Goal: Task Accomplishment & Management: Manage account settings

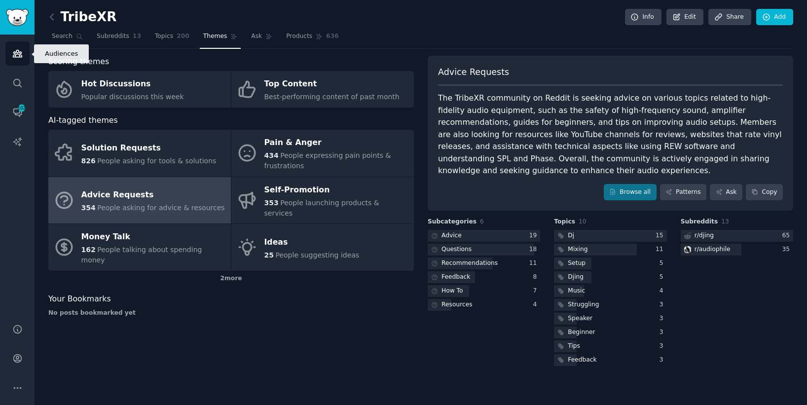
click at [9, 62] on link "Audiences" at bounding box center [17, 53] width 24 height 24
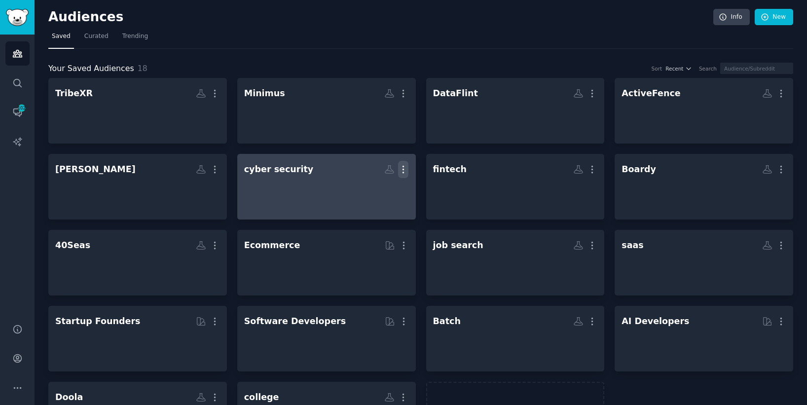
click at [398, 170] on icon "button" at bounding box center [403, 169] width 10 height 10
click at [307, 181] on div at bounding box center [326, 195] width 165 height 35
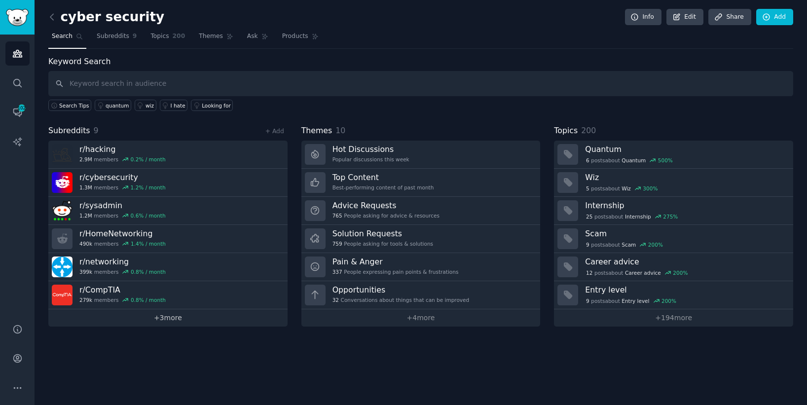
click at [189, 314] on link "+ 3 more" at bounding box center [167, 317] width 239 height 17
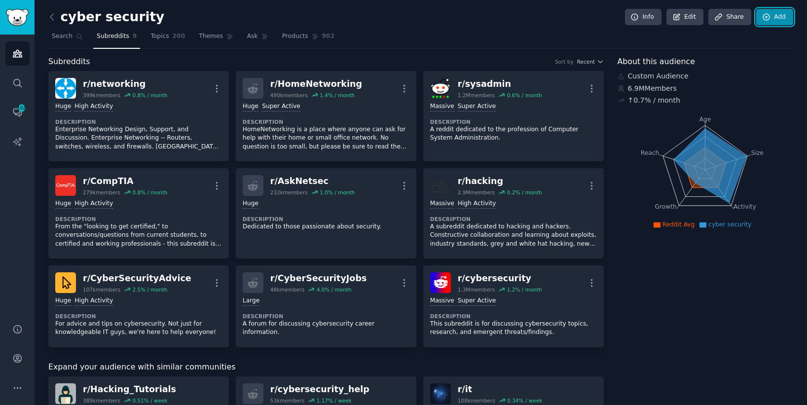
click at [480, 22] on link "Add" at bounding box center [774, 17] width 37 height 17
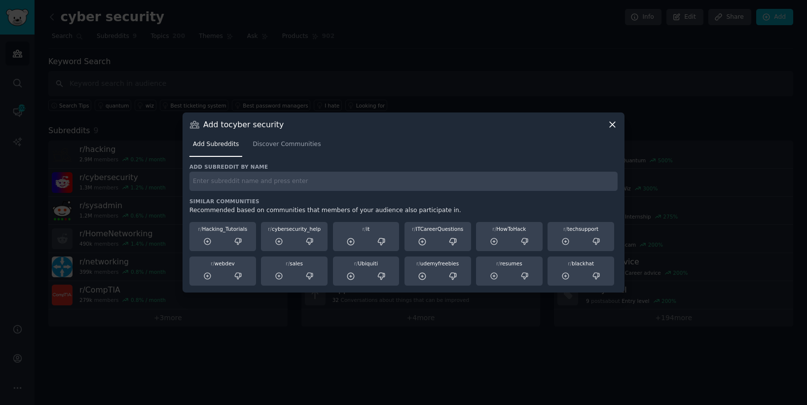
click at [362, 177] on input "text" at bounding box center [403, 181] width 428 height 19
paste input "smallbusiness"
type input "smallbusiness"
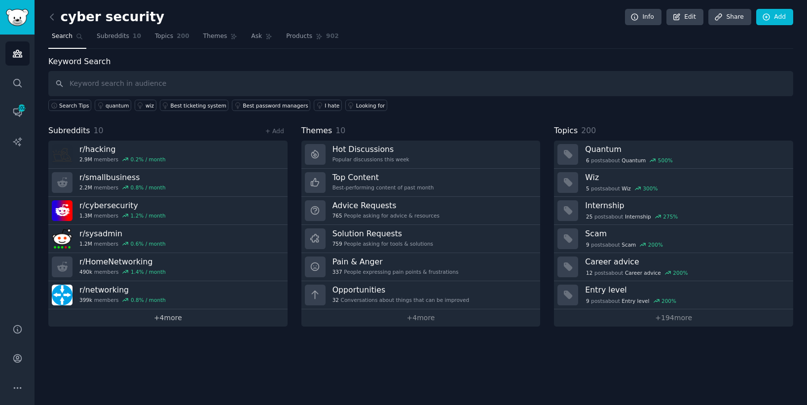
click at [198, 316] on link "+ 4 more" at bounding box center [167, 317] width 239 height 17
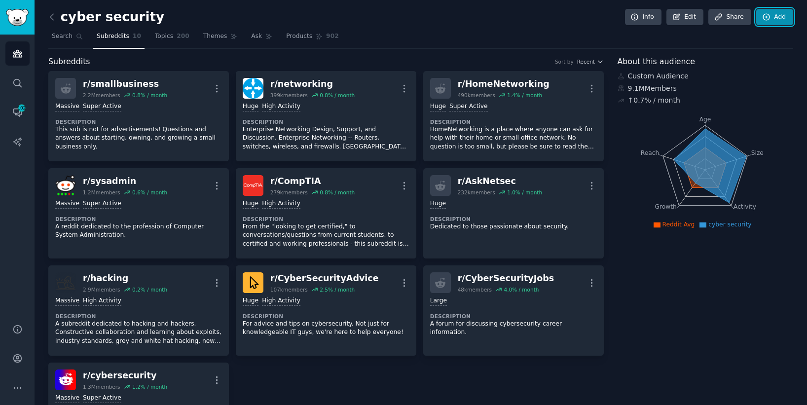
click at [480, 19] on icon at bounding box center [766, 17] width 6 height 6
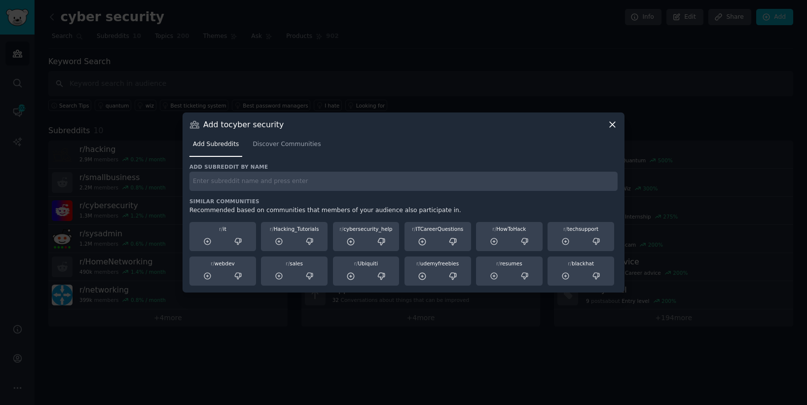
click at [332, 181] on input "text" at bounding box center [403, 181] width 428 height 19
paste input "infosec"
type input "infosec"
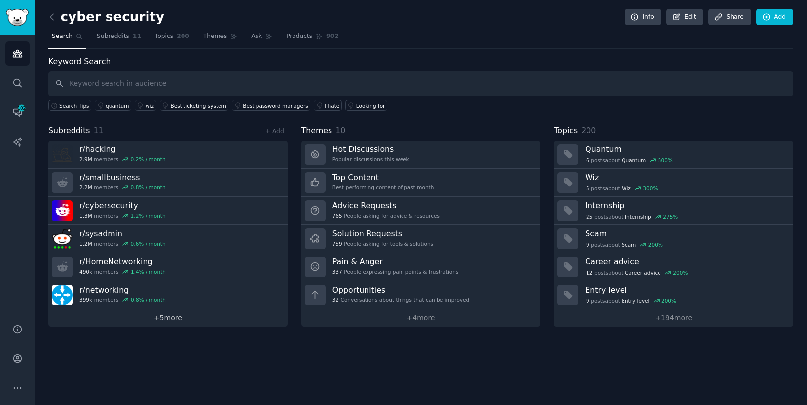
click at [185, 322] on link "+ 5 more" at bounding box center [167, 317] width 239 height 17
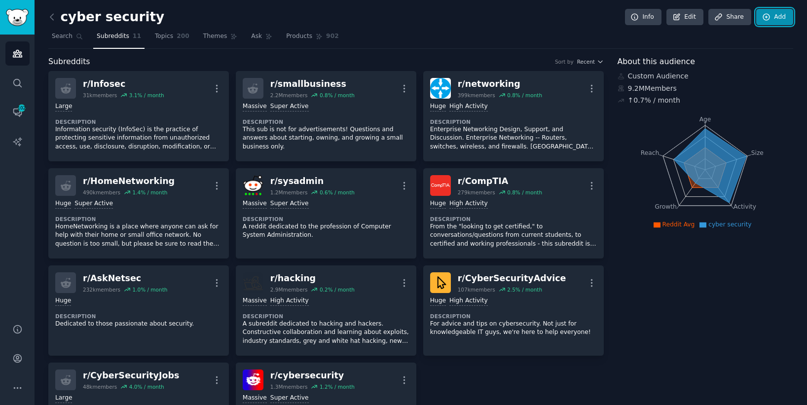
click at [480, 20] on link "Add" at bounding box center [774, 17] width 37 height 17
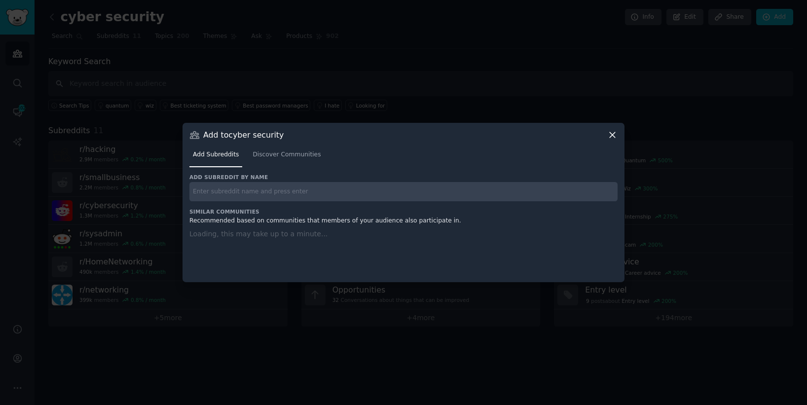
click at [480, 196] on input "text" at bounding box center [403, 191] width 428 height 19
paste input "ITManagers"
type input "ITManagers"
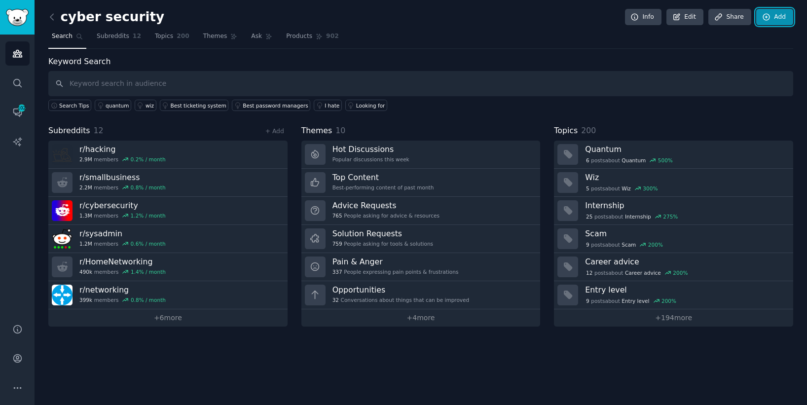
click at [480, 13] on link "Add" at bounding box center [774, 17] width 37 height 17
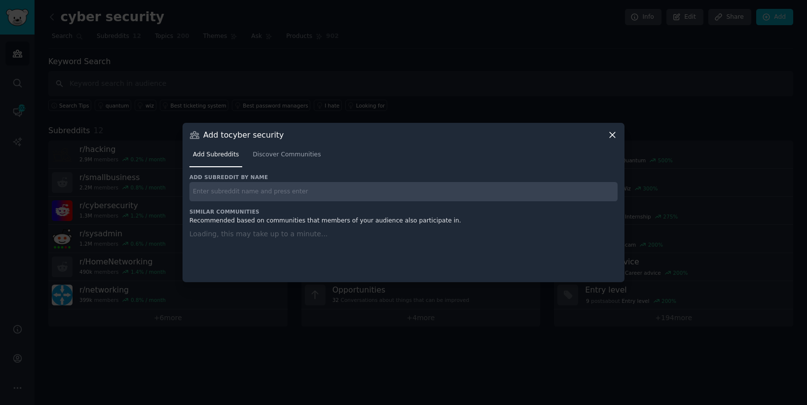
click at [364, 185] on input "text" at bounding box center [403, 191] width 428 height 19
paste input "SaaS"
type input "SaaS"
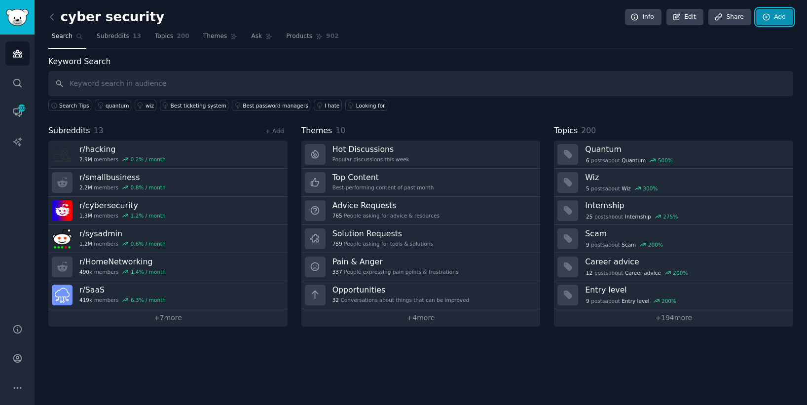
click at [480, 11] on link "Add" at bounding box center [774, 17] width 37 height 17
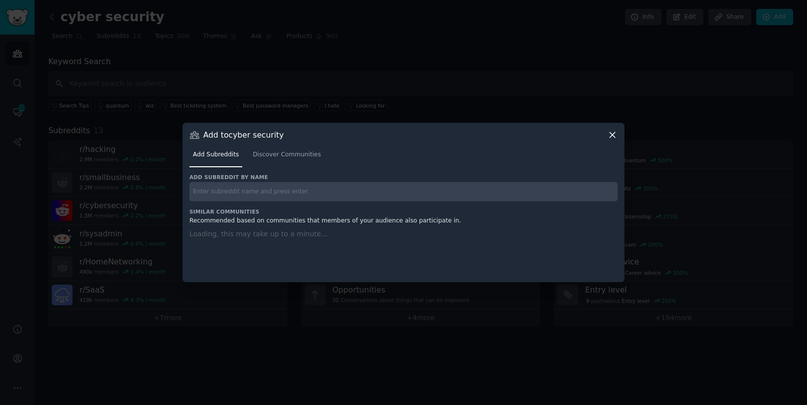
click at [334, 197] on input "text" at bounding box center [403, 191] width 428 height 19
paste input "entrepreneur"
type input "entrepreneur"
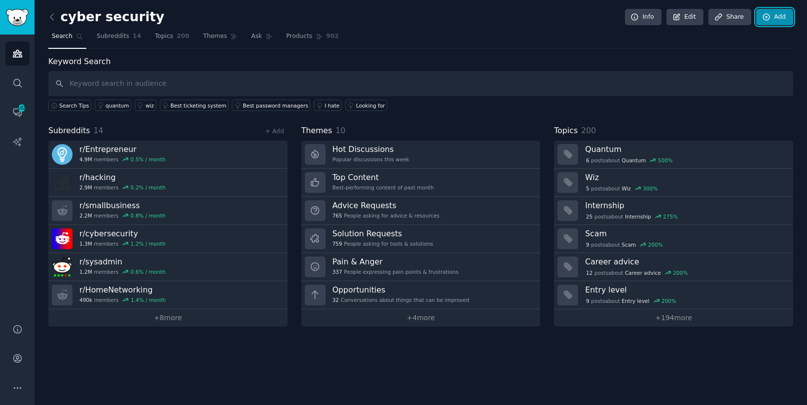
click at [480, 18] on icon at bounding box center [766, 17] width 9 height 9
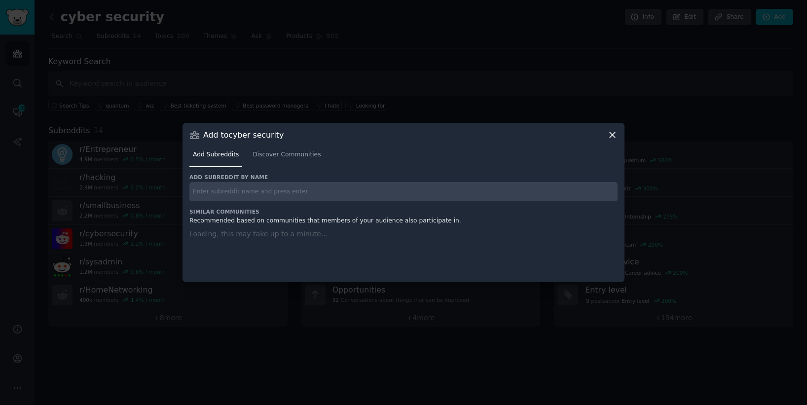
click at [357, 186] on input "text" at bounding box center [403, 191] width 428 height 19
paste input "startups"
type input "startups"
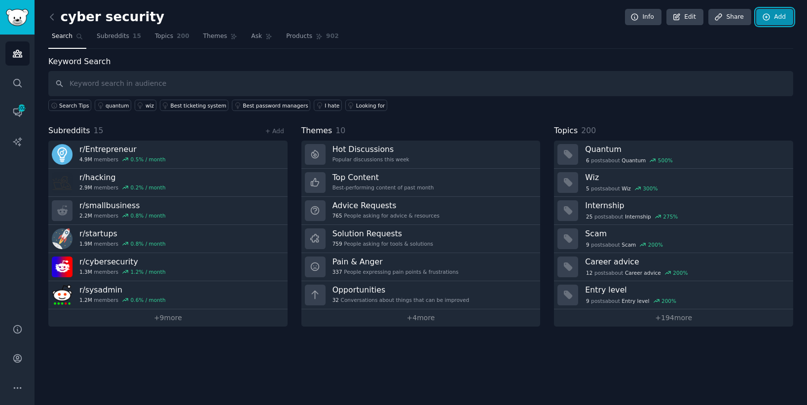
click at [480, 13] on icon at bounding box center [766, 17] width 9 height 9
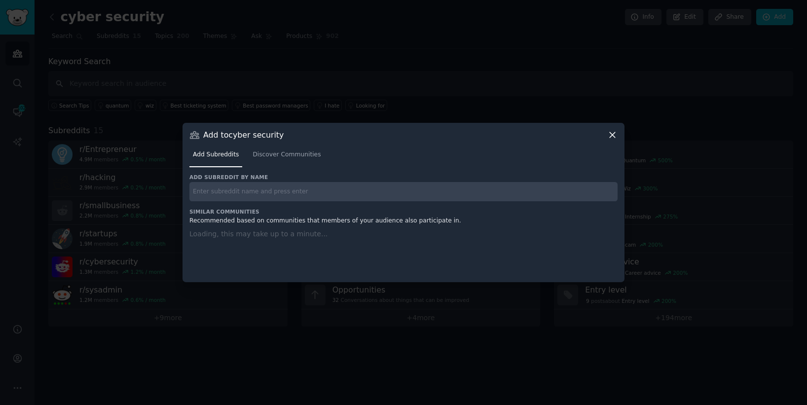
click at [260, 190] on input "text" at bounding box center [403, 191] width 428 height 19
paste input "security"
type input "security"
